Goal: Navigation & Orientation: Find specific page/section

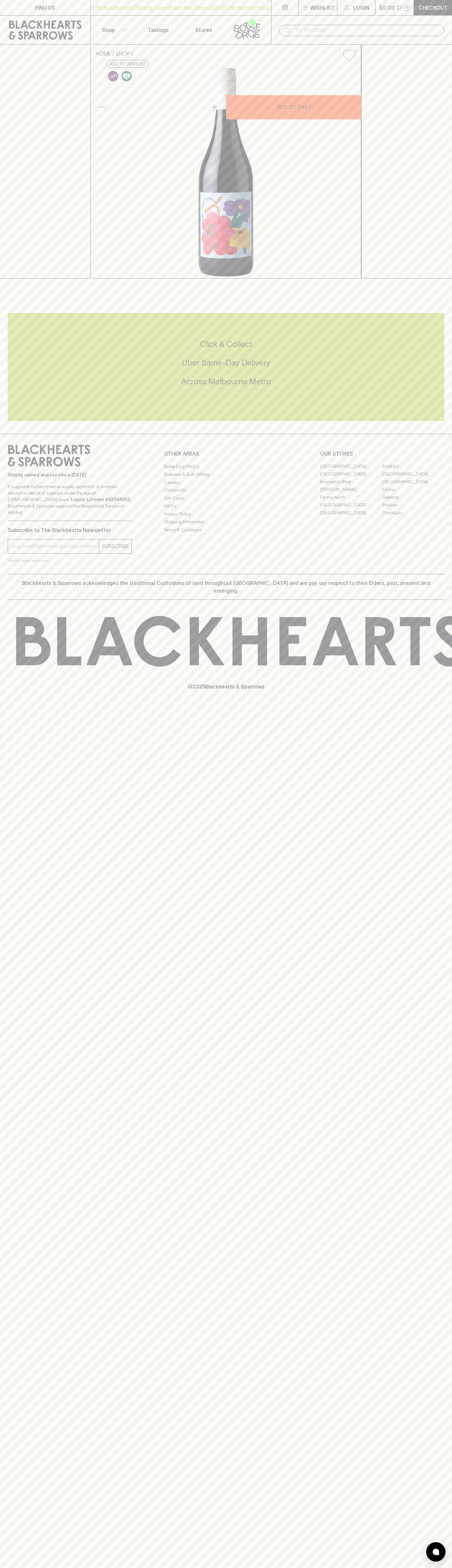
click at [19, 6] on link "FIND US" at bounding box center [45, 7] width 90 height 15
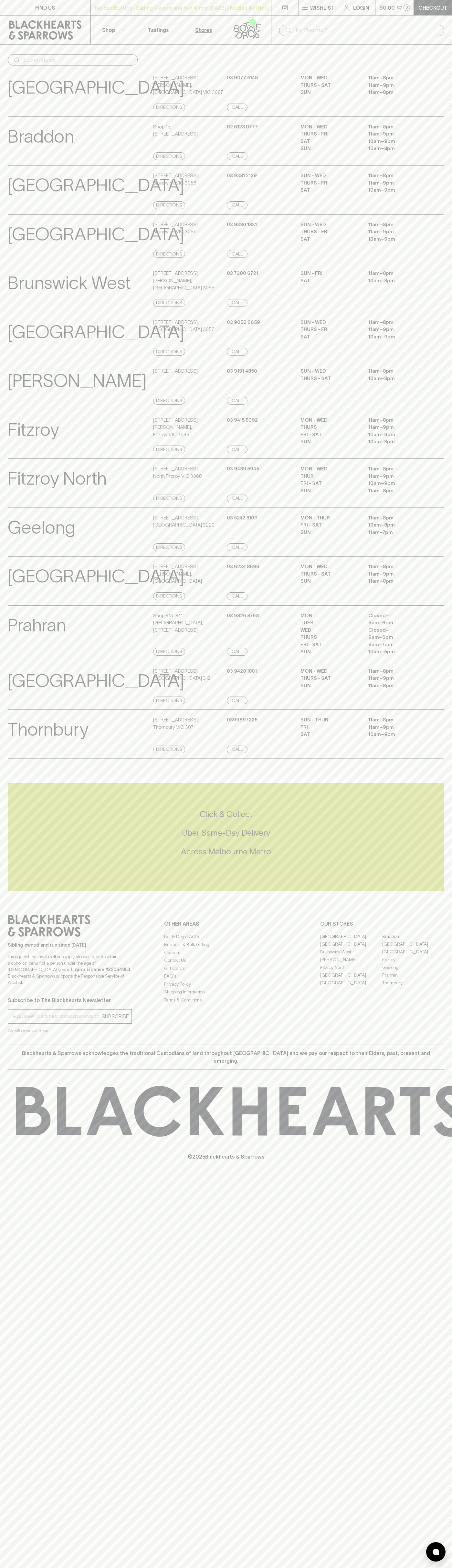
click at [311, 1567] on html "FIND US | No Bad Bottles | Sibling Owned and Run Since [DATE] | No Bad Bottles …" at bounding box center [226, 784] width 452 height 1568
click at [19, 9] on link "FIND US" at bounding box center [45, 7] width 90 height 15
